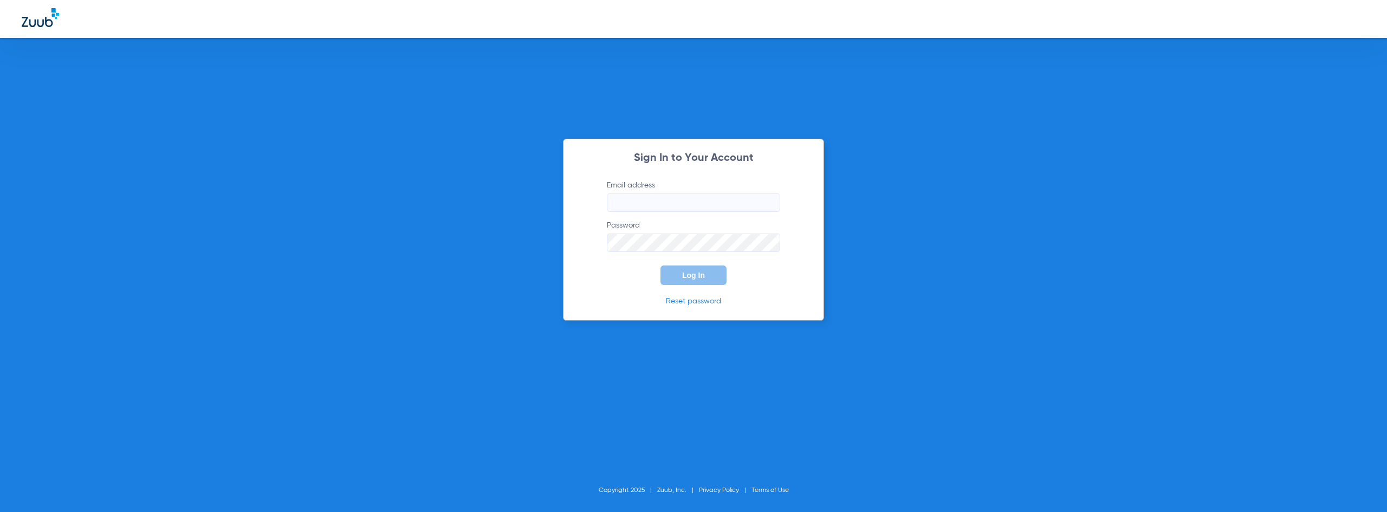
type input "[EMAIL_ADDRESS][DOMAIN_NAME]"
click at [673, 252] on form "Email address [EMAIL_ADDRESS][DOMAIN_NAME] Password Log In" at bounding box center [694, 232] width 206 height 105
click at [671, 276] on button "Log In" at bounding box center [693, 275] width 66 height 20
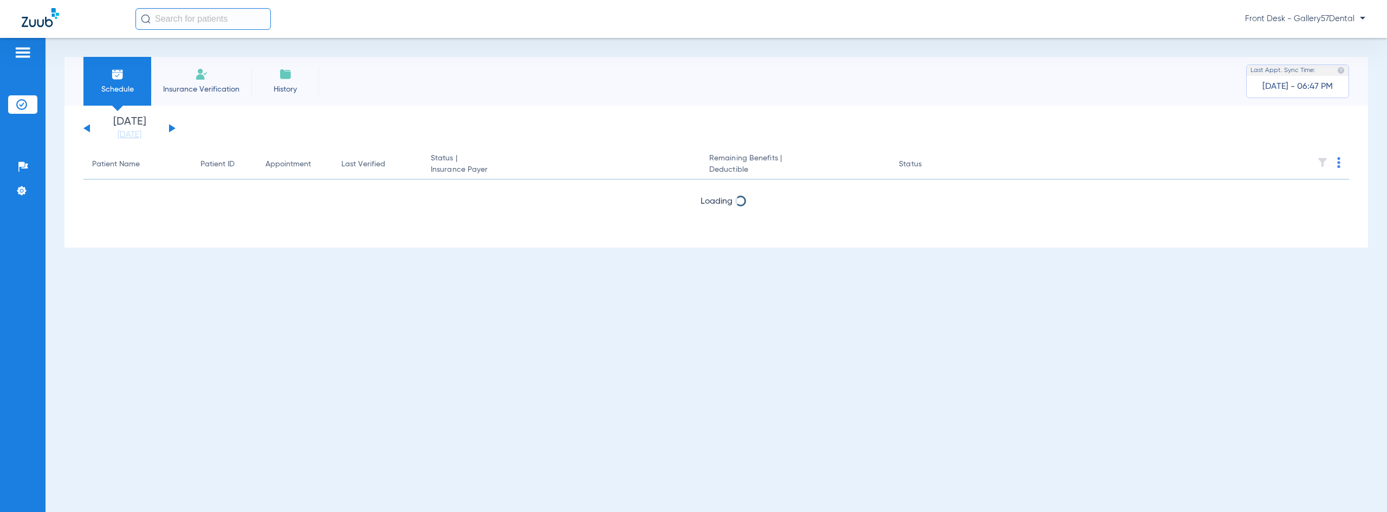
click at [153, 25] on input "text" at bounding box center [202, 19] width 135 height 22
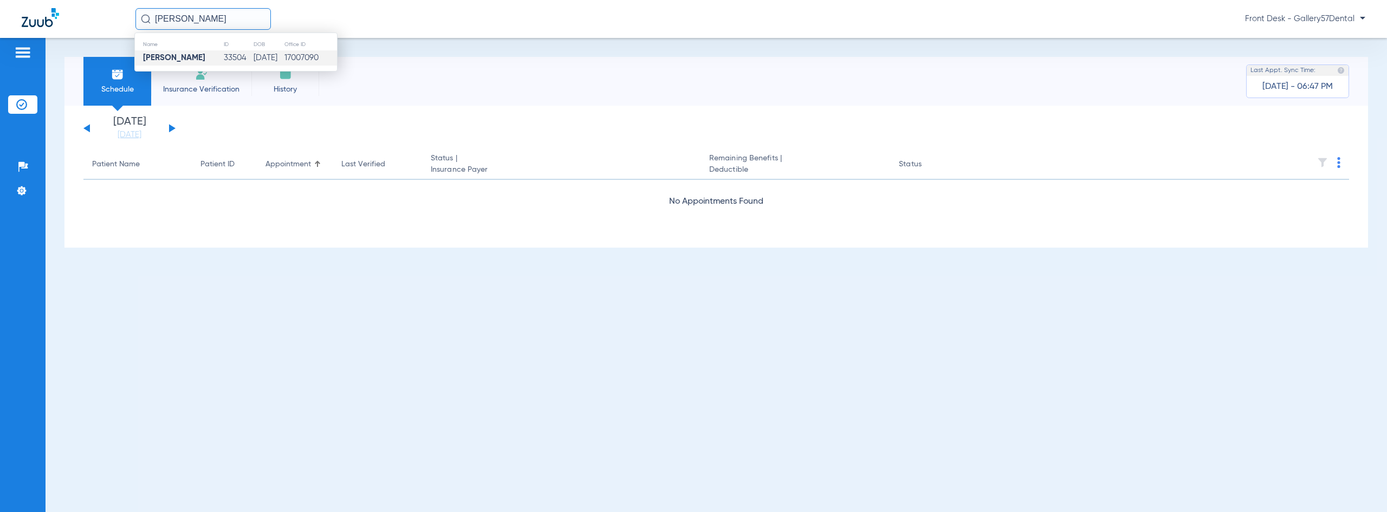
type input "[PERSON_NAME]"
click at [302, 52] on td "17007090" at bounding box center [310, 57] width 53 height 15
